Goal: Information Seeking & Learning: Check status

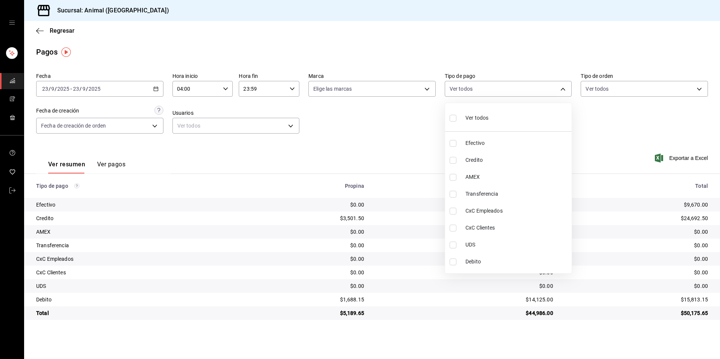
click at [486, 116] on span "Ver todos" at bounding box center [476, 118] width 23 height 8
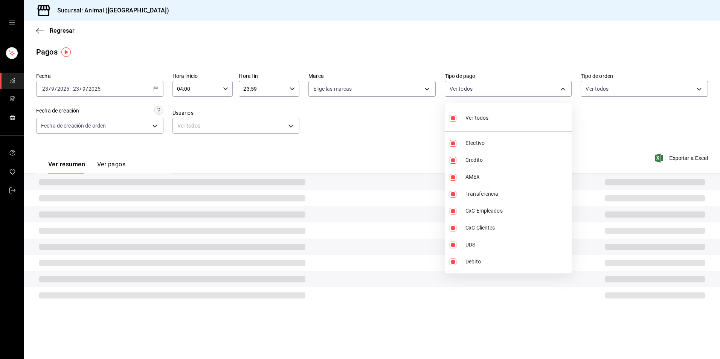
type input "b84c62b8-b02c-4970-ab2e-e166616419f2,235ce608-f464-428a-9a71-314f665367d1,53567…"
checkbox input "true"
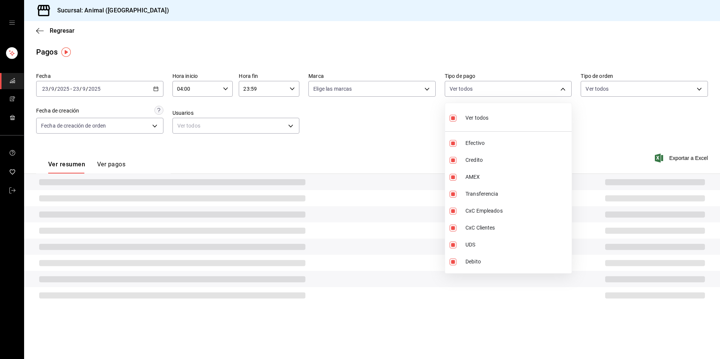
checkbox input "true"
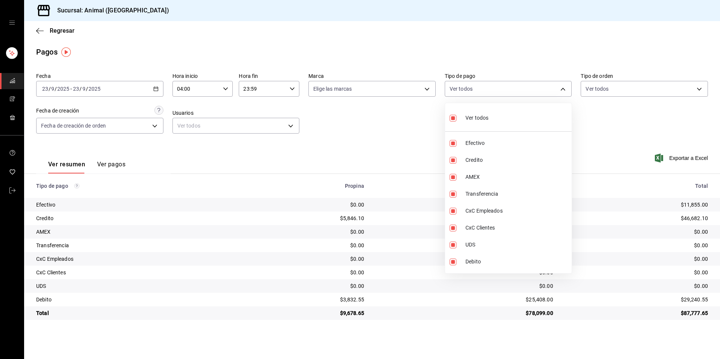
click at [486, 116] on span "Ver todos" at bounding box center [476, 118] width 23 height 8
checkbox input "false"
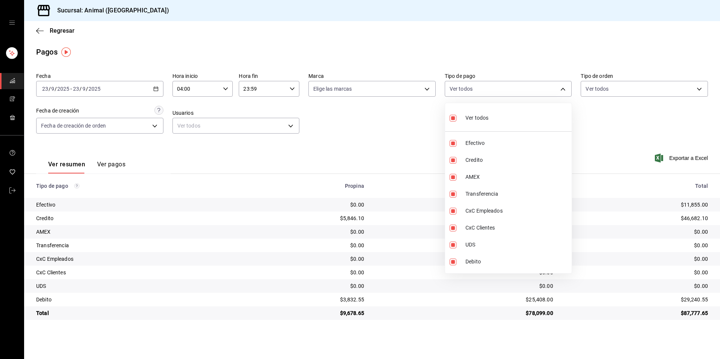
checkbox input "false"
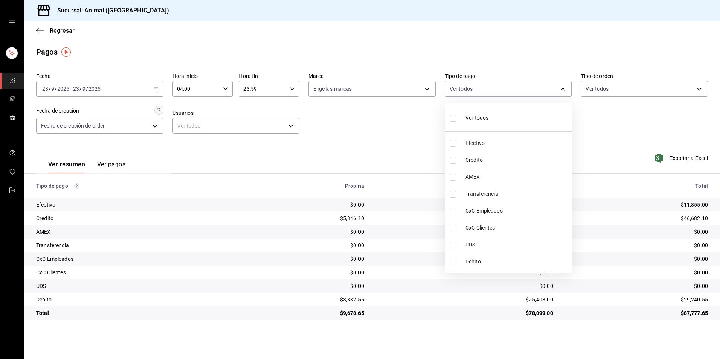
click at [490, 165] on li "Credito" at bounding box center [508, 160] width 126 height 17
type input "235ce608-f464-428a-9a71-314f665367d1"
checkbox input "true"
click at [481, 259] on span "Debito" at bounding box center [516, 262] width 103 height 8
type input "235ce608-f464-428a-9a71-314f665367d1,c7b29183-a811-4137-9cfa-21a61cd2bc4a"
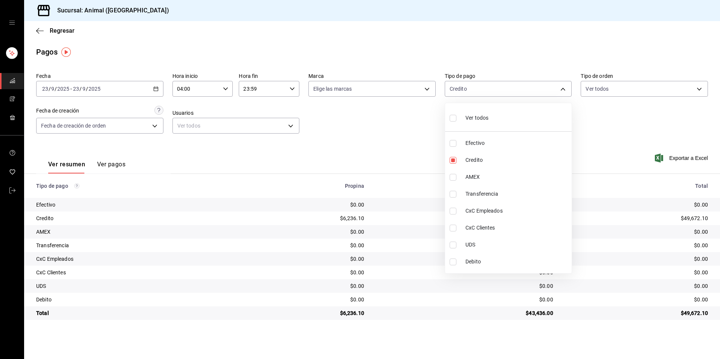
checkbox input "true"
click at [488, 122] on li "Ver todos" at bounding box center [508, 117] width 126 height 22
type input "b84c62b8-b02c-4970-ab2e-e166616419f2,235ce608-f464-428a-9a71-314f665367d1,53567…"
checkbox input "true"
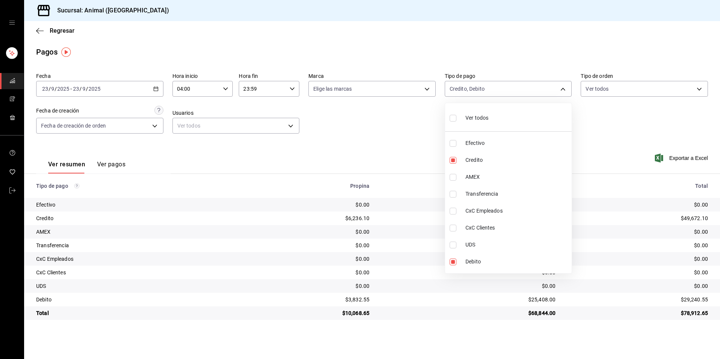
checkbox input "true"
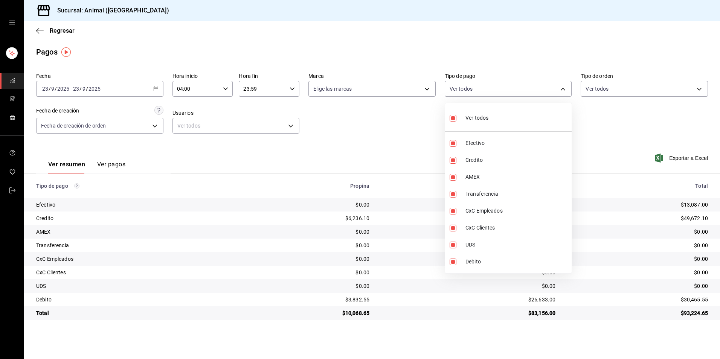
click at [488, 122] on li "Ver todos" at bounding box center [508, 117] width 126 height 22
checkbox input "false"
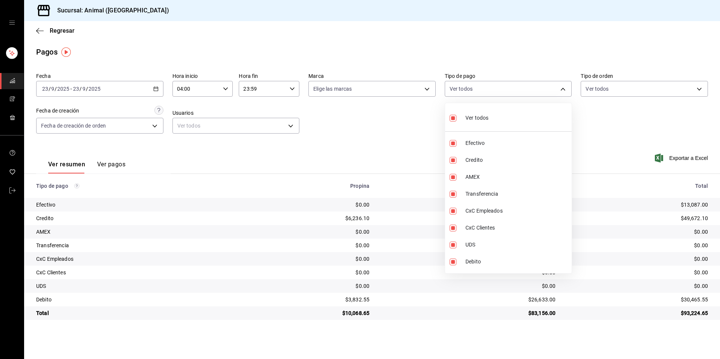
checkbox input "false"
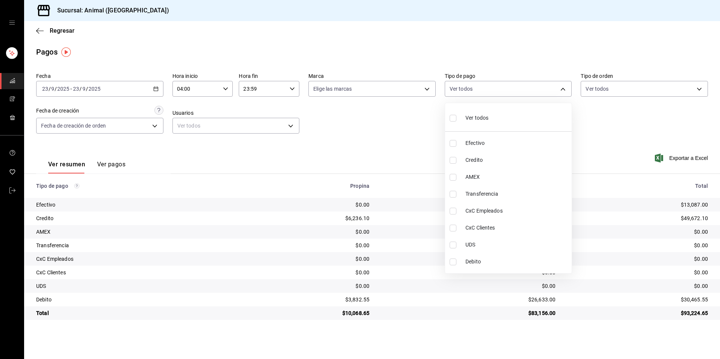
click at [480, 160] on span "Credito" at bounding box center [516, 160] width 103 height 8
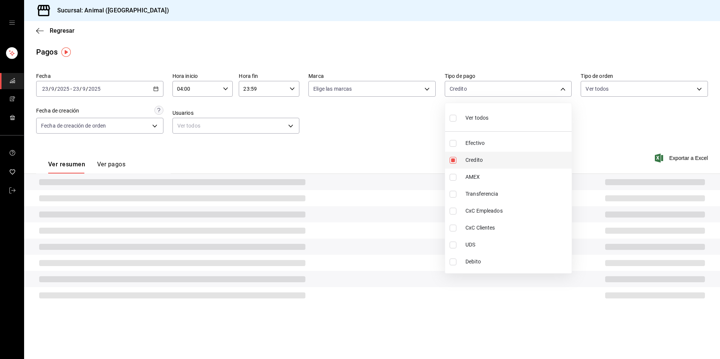
type input "235ce608-f464-428a-9a71-314f665367d1"
checkbox input "true"
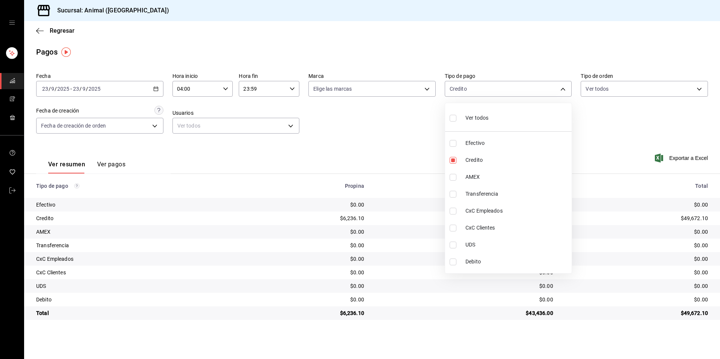
click at [472, 267] on li "Debito" at bounding box center [508, 261] width 126 height 17
type input "235ce608-f464-428a-9a71-314f665367d1,c7b29183-a811-4137-9cfa-21a61cd2bc4a"
checkbox input "true"
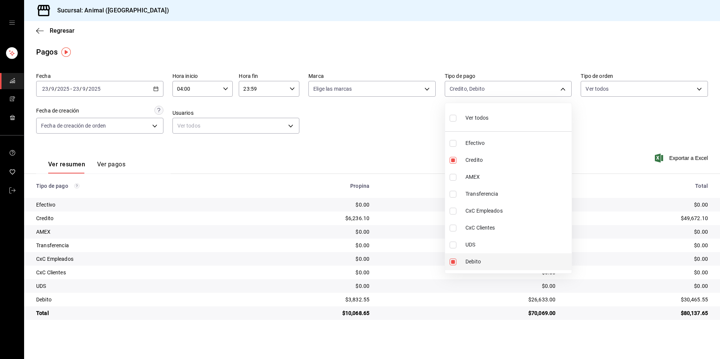
click at [476, 254] on li "Debito" at bounding box center [508, 261] width 126 height 17
type input "235ce608-f464-428a-9a71-314f665367d1"
checkbox input "false"
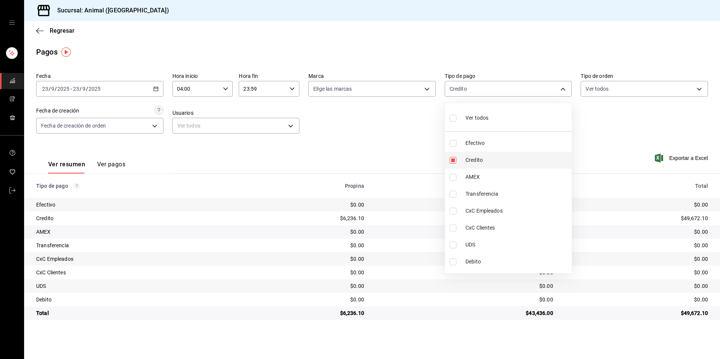
click at [476, 165] on li "Credito" at bounding box center [508, 160] width 126 height 17
checkbox input "false"
